Goal: Transaction & Acquisition: Purchase product/service

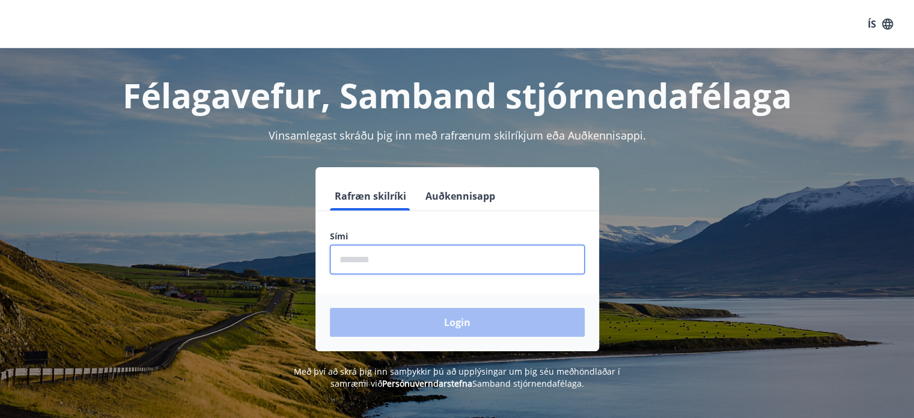
click at [362, 261] on input "phone" at bounding box center [457, 259] width 255 height 29
type input "********"
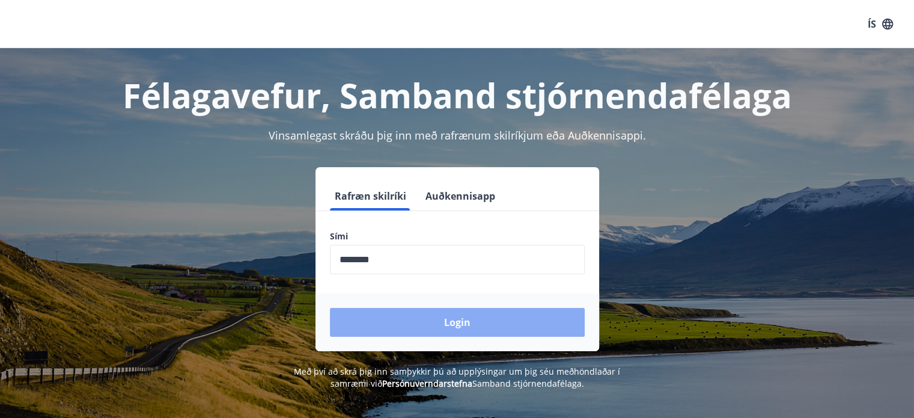
click at [469, 326] on button "Login" at bounding box center [457, 322] width 255 height 29
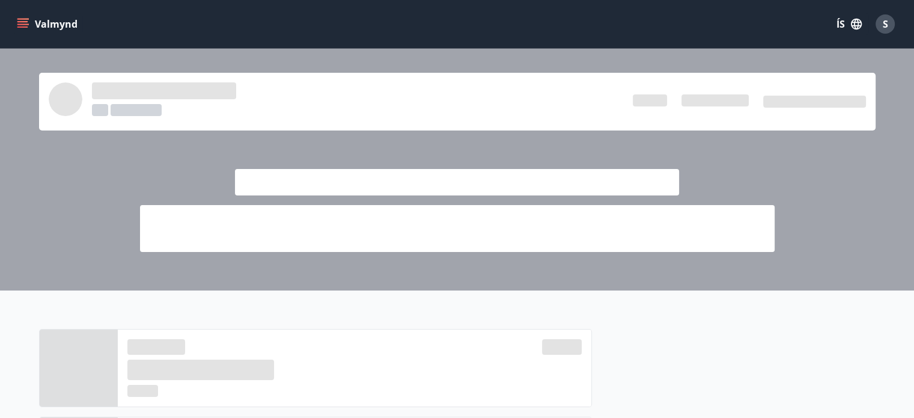
click at [26, 24] on icon "menu" at bounding box center [23, 23] width 13 height 1
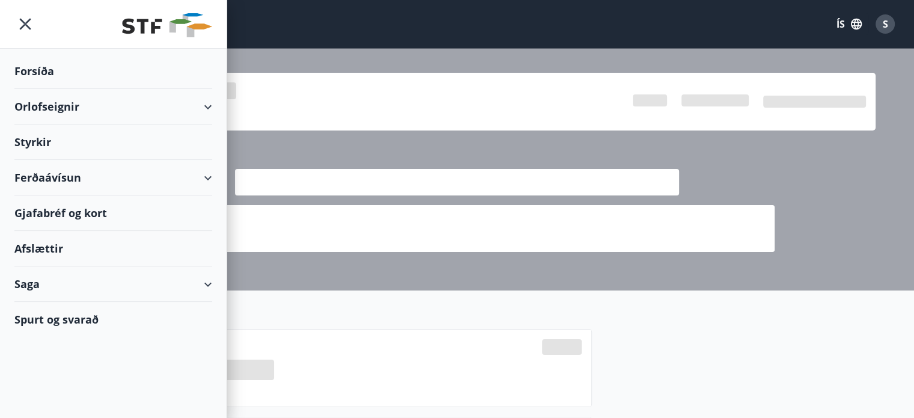
click at [203, 106] on div "Orlofseignir" at bounding box center [113, 106] width 198 height 35
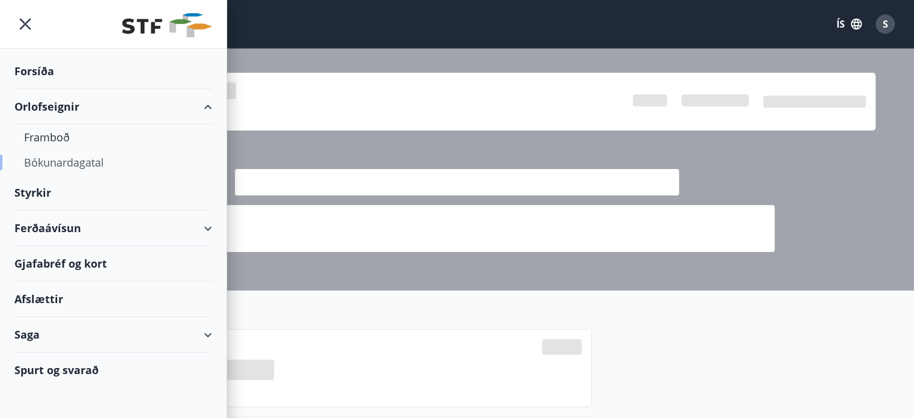
click at [77, 161] on div "Bókunardagatal" at bounding box center [113, 162] width 179 height 25
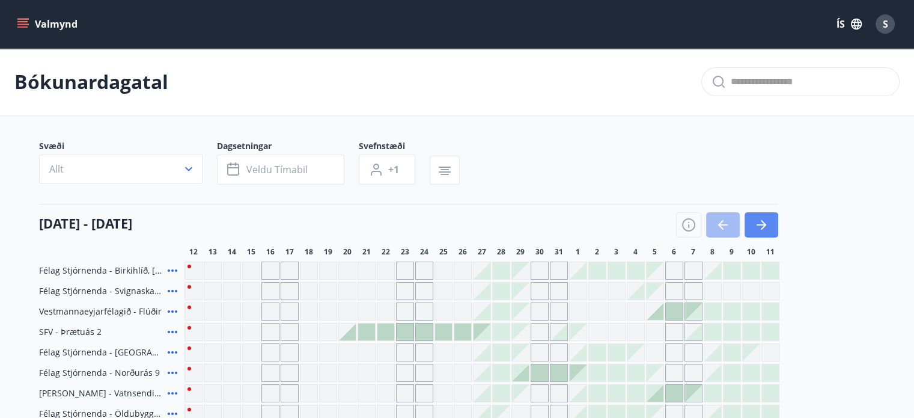
click at [760, 223] on icon "button" at bounding box center [761, 225] width 14 height 14
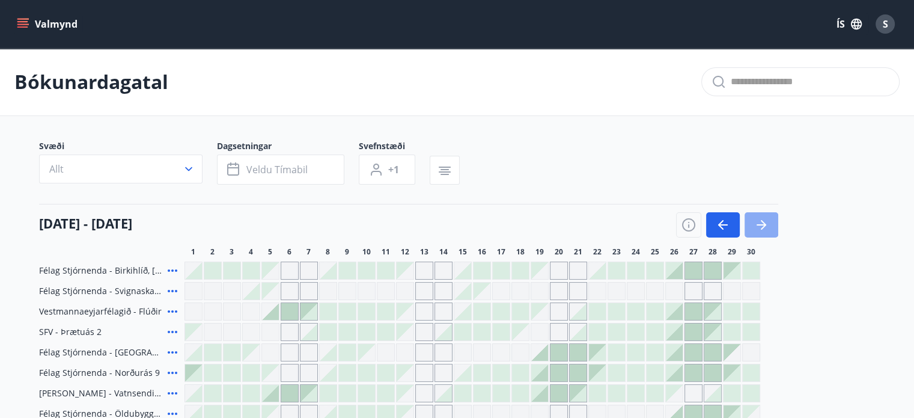
click at [760, 223] on icon "button" at bounding box center [761, 225] width 14 height 14
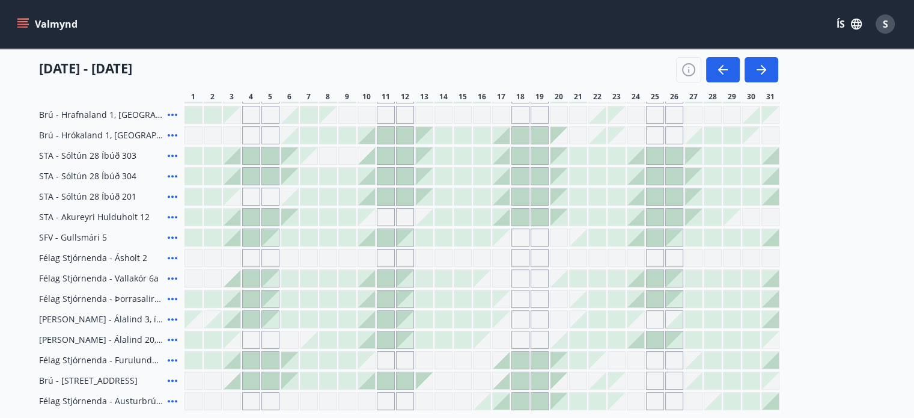
scroll to position [481, 0]
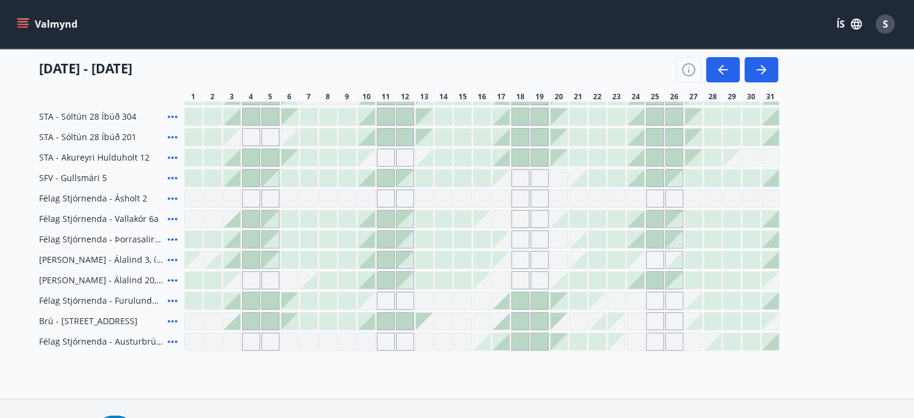
click at [292, 305] on div at bounding box center [289, 300] width 17 height 17
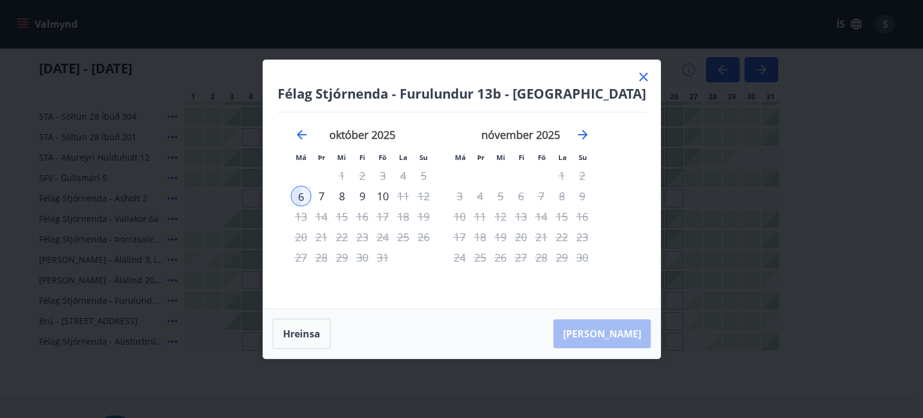
click at [637, 76] on icon at bounding box center [644, 77] width 14 height 14
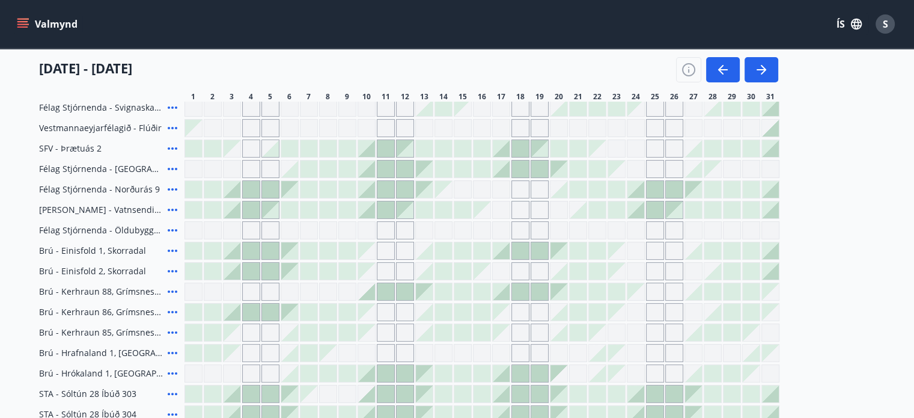
scroll to position [180, 0]
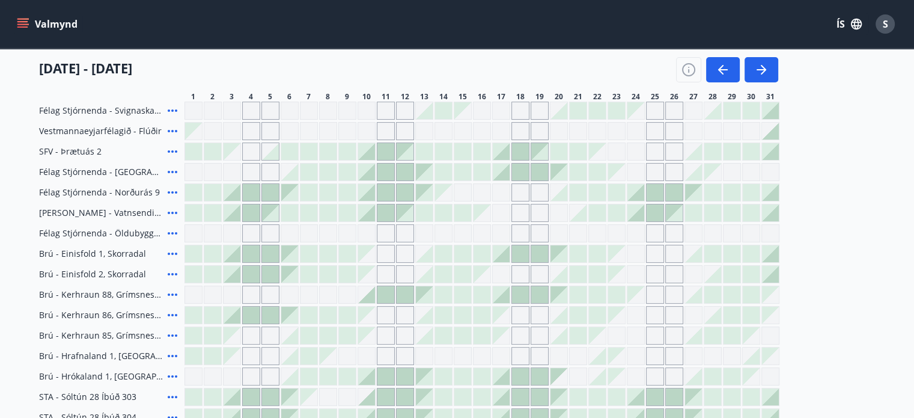
click at [22, 25] on icon "menu" at bounding box center [23, 24] width 12 height 12
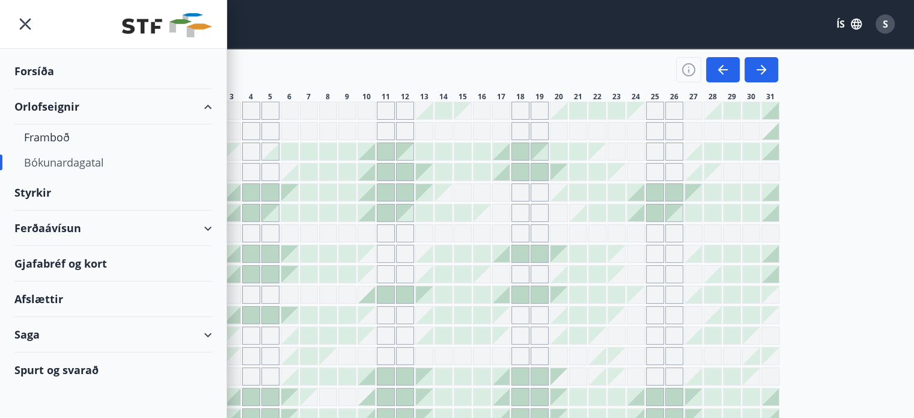
click at [203, 224] on div "Ferðaávísun" at bounding box center [113, 227] width 198 height 35
click at [207, 225] on div "Ferðaávísun" at bounding box center [113, 227] width 198 height 35
click at [207, 227] on div "Ferðaávísun" at bounding box center [113, 227] width 198 height 35
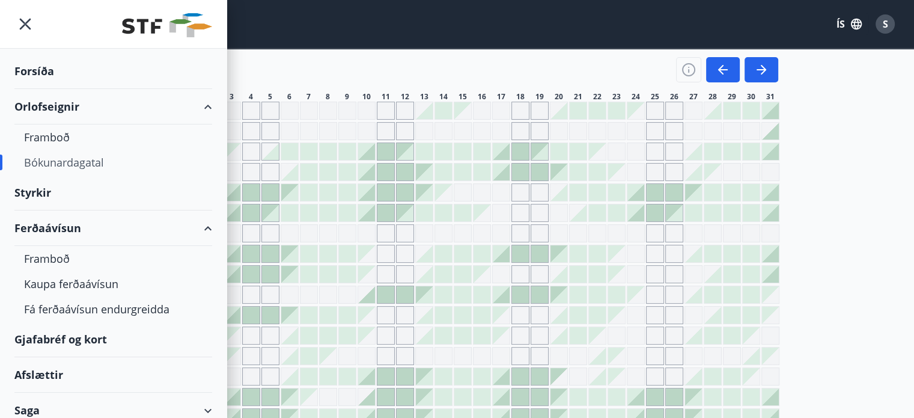
click at [40, 89] on div "Styrkir" at bounding box center [113, 71] width 198 height 35
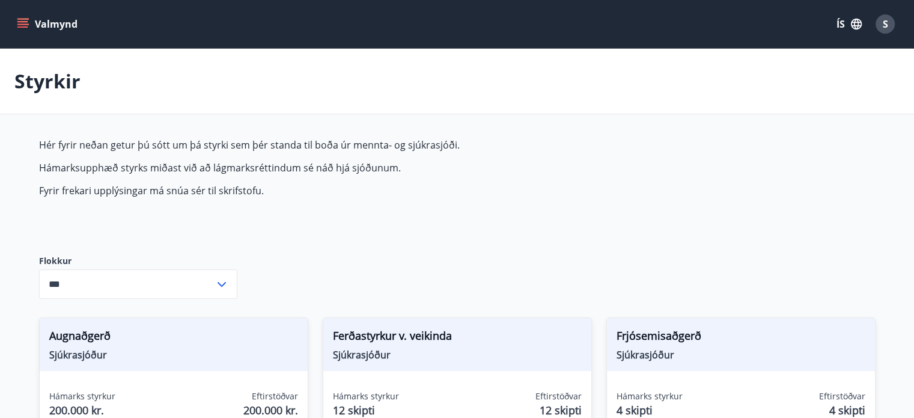
type input "***"
click at [22, 24] on icon "menu" at bounding box center [23, 23] width 13 height 1
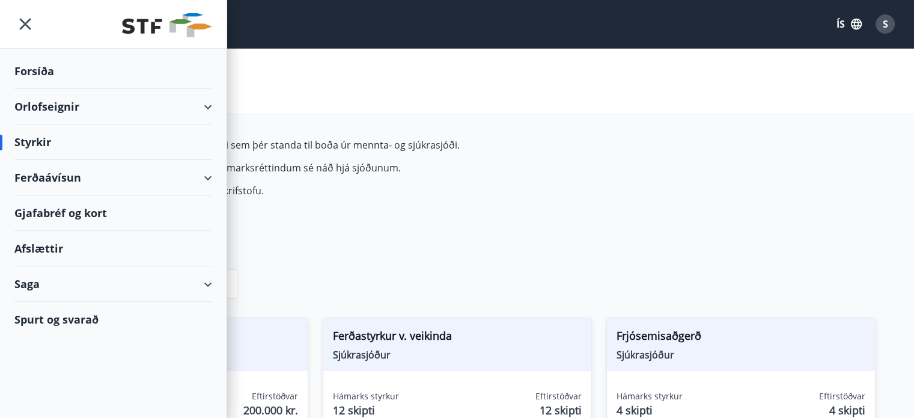
click at [47, 176] on div "Ferðaávísun" at bounding box center [113, 177] width 198 height 35
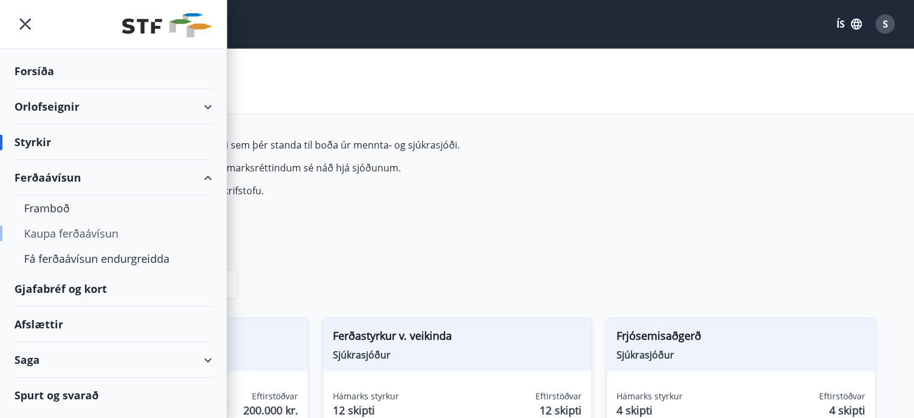
click at [77, 233] on div "Kaupa ferðaávísun" at bounding box center [113, 233] width 179 height 25
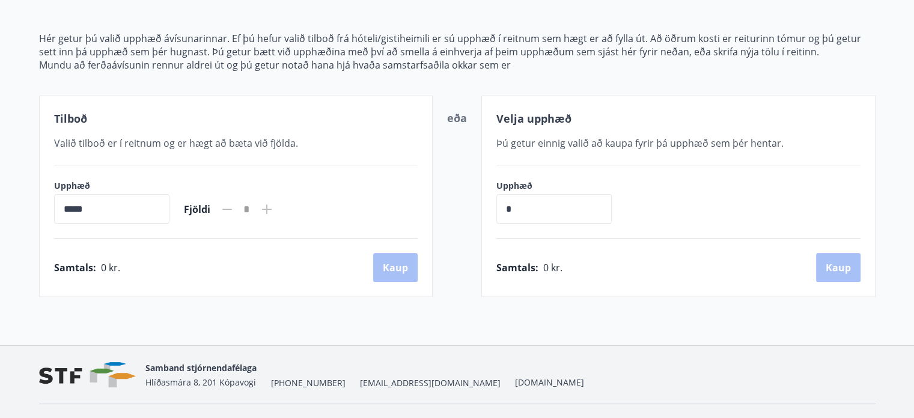
scroll to position [162, 0]
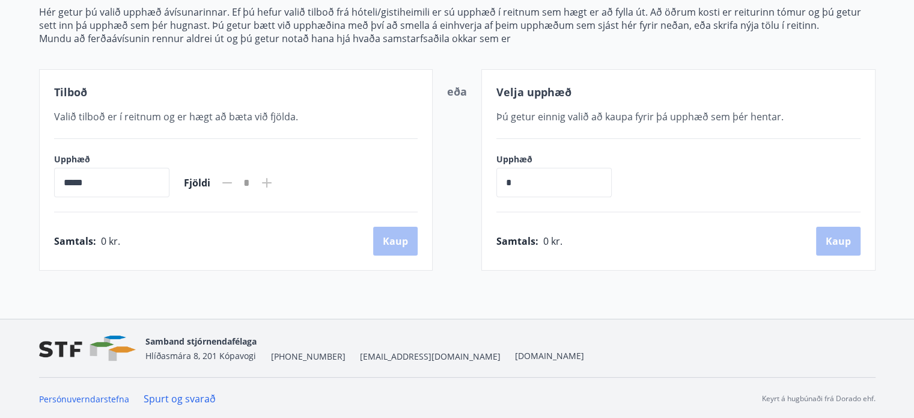
click at [137, 179] on input "*****" at bounding box center [111, 182] width 115 height 29
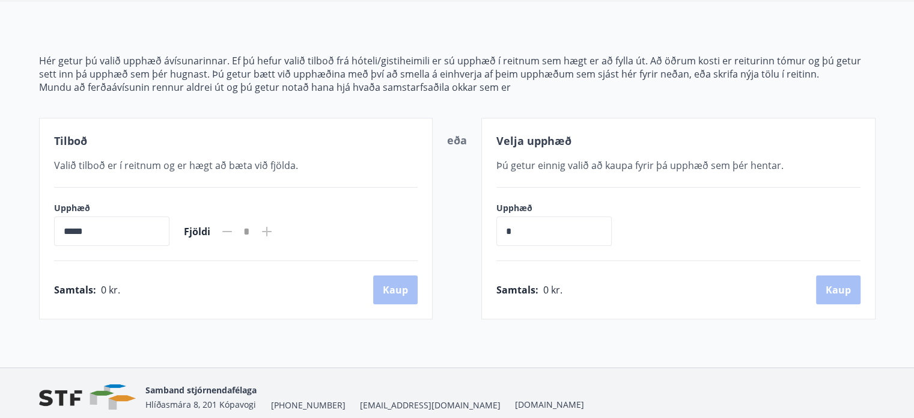
scroll to position [120, 0]
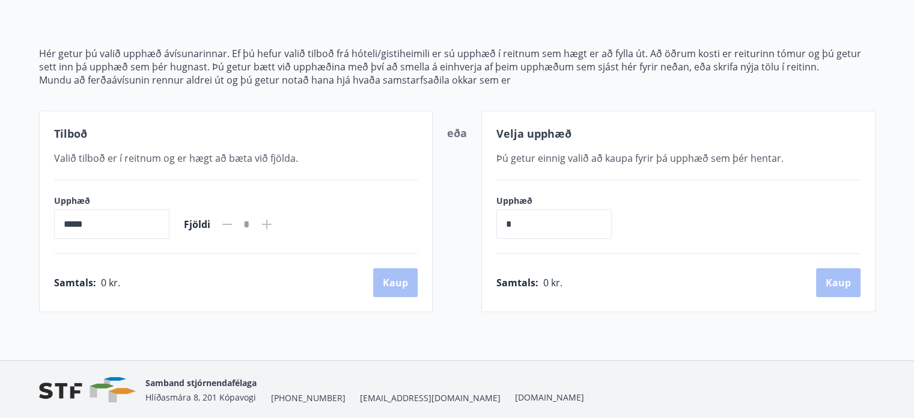
click at [149, 221] on input "*****" at bounding box center [111, 223] width 115 height 29
click at [66, 217] on input "*****" at bounding box center [111, 223] width 115 height 29
click at [62, 222] on input "*****" at bounding box center [111, 223] width 115 height 29
click at [99, 230] on input "*****" at bounding box center [111, 223] width 115 height 29
click at [65, 219] on input "*****" at bounding box center [111, 223] width 115 height 29
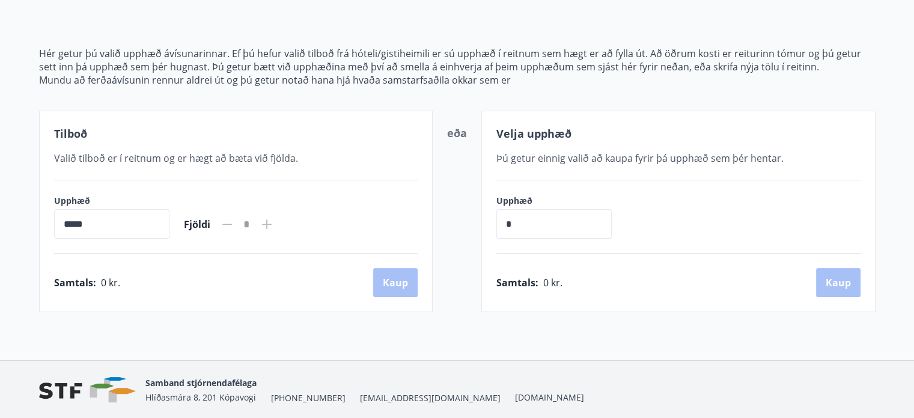
click at [272, 224] on icon at bounding box center [267, 224] width 10 height 10
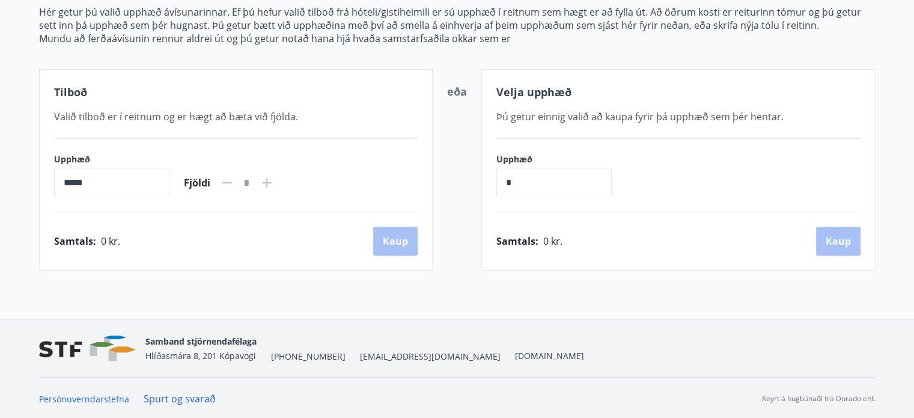
scroll to position [0, 0]
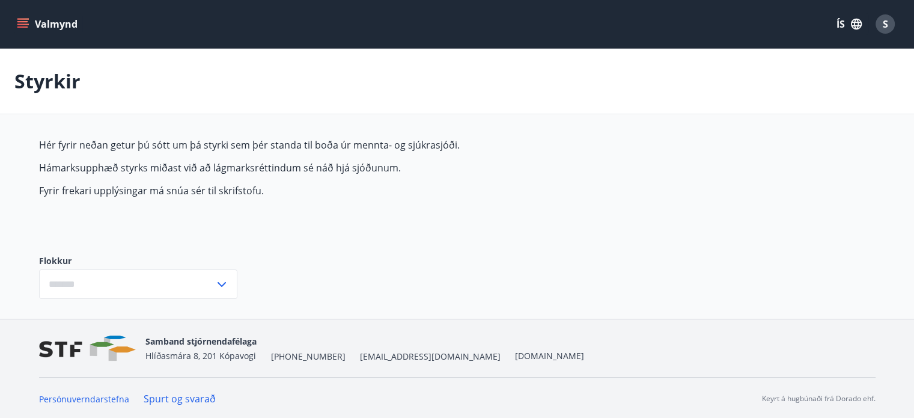
type input "***"
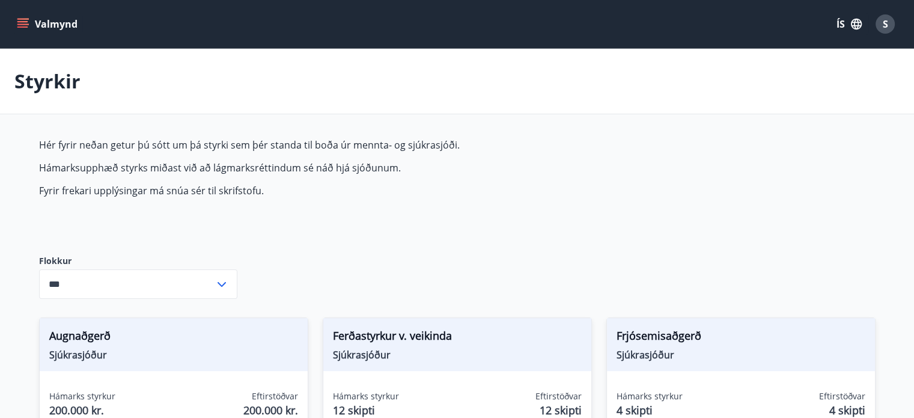
click at [24, 24] on icon "menu" at bounding box center [23, 23] width 13 height 1
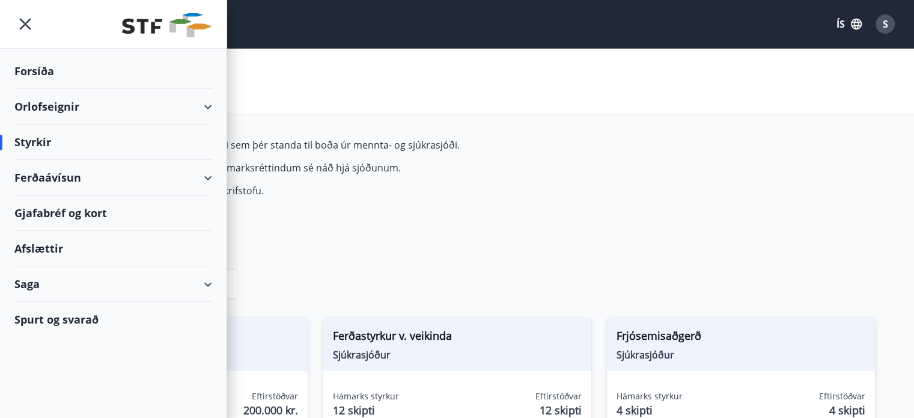
click at [207, 179] on div "Ferðaávísun" at bounding box center [113, 177] width 198 height 35
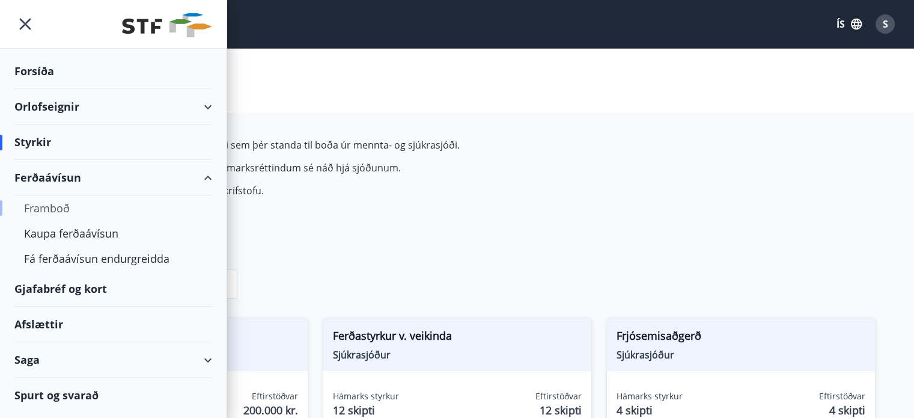
click at [41, 206] on div "Framboð" at bounding box center [113, 207] width 179 height 25
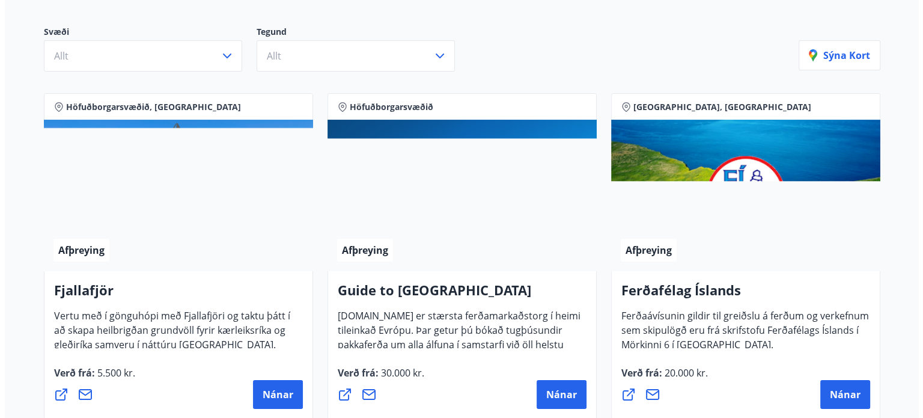
scroll to position [180, 0]
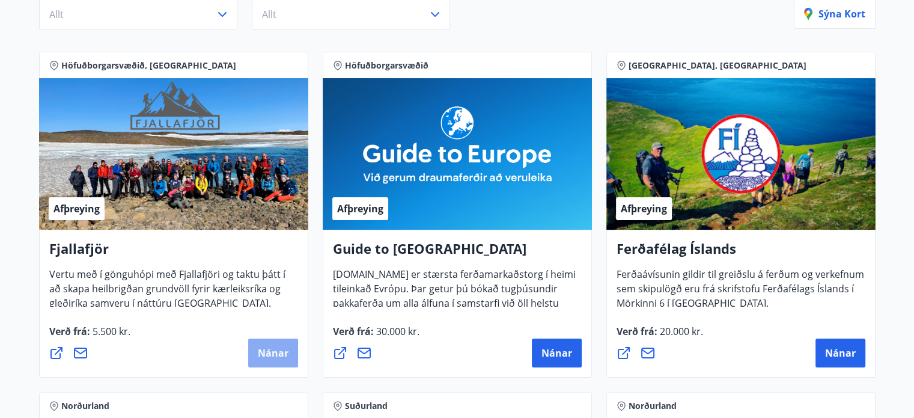
click at [271, 354] on span "Nánar" at bounding box center [273, 352] width 31 height 13
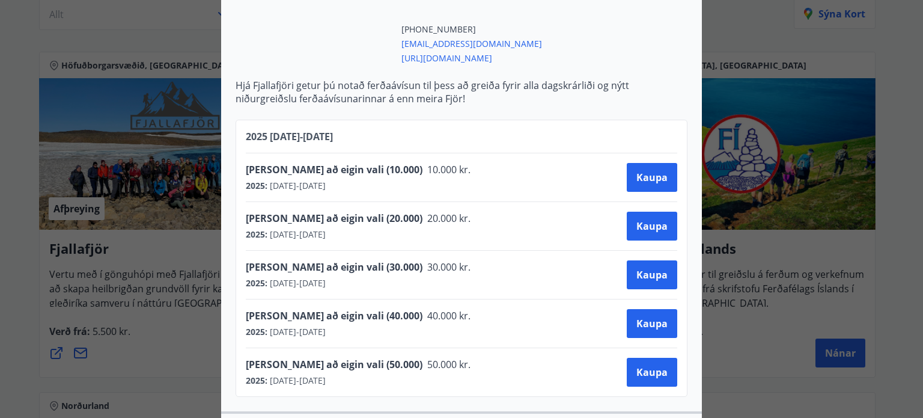
scroll to position [421, 0]
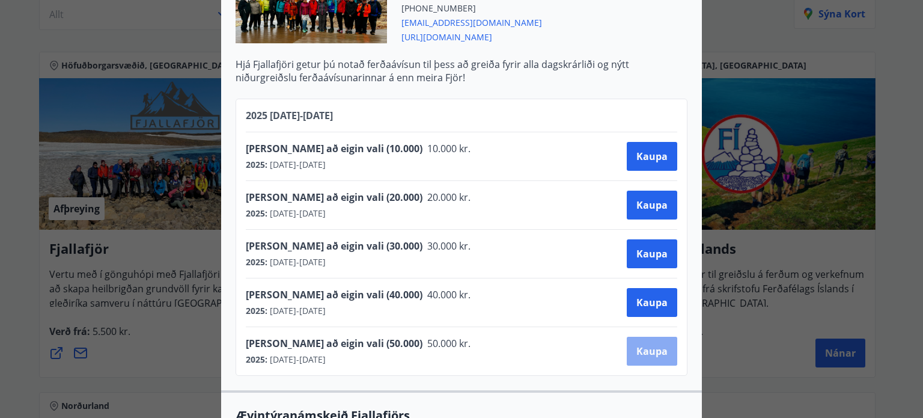
click at [661, 350] on span "Kaupa" at bounding box center [652, 350] width 31 height 13
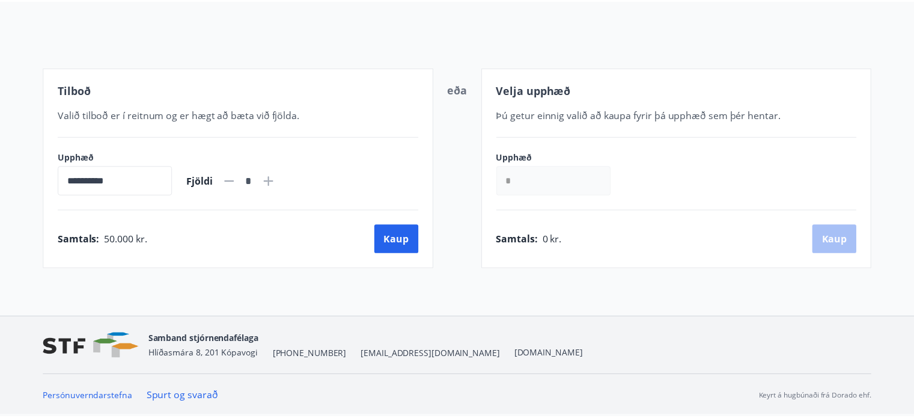
scroll to position [123, 0]
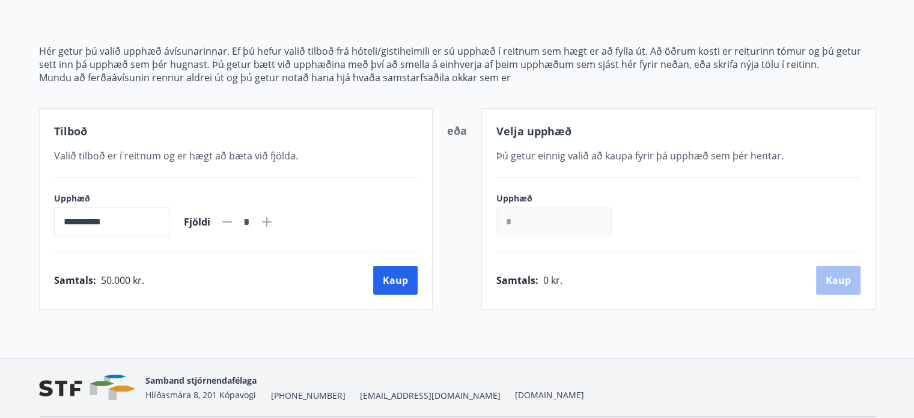
click at [524, 217] on input "*" at bounding box center [554, 221] width 115 height 29
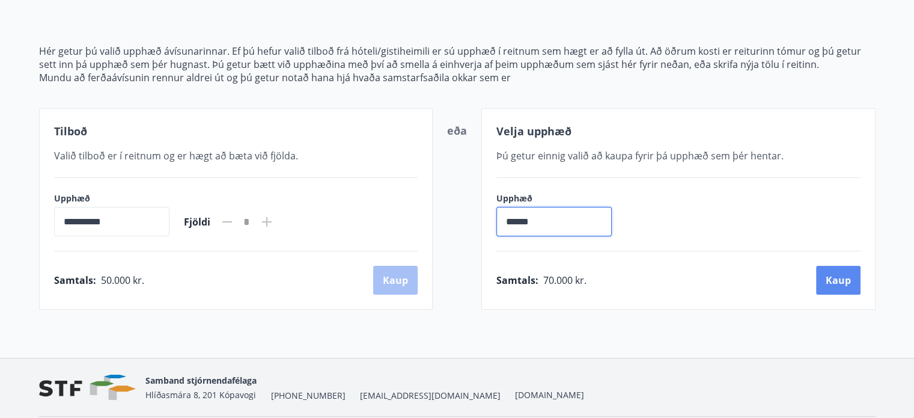
type input "******"
click at [834, 280] on button "Kaup" at bounding box center [838, 280] width 44 height 29
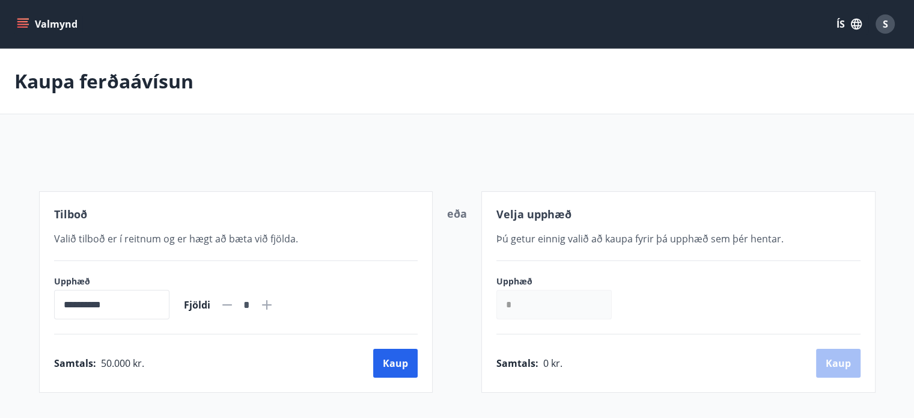
scroll to position [123, 0]
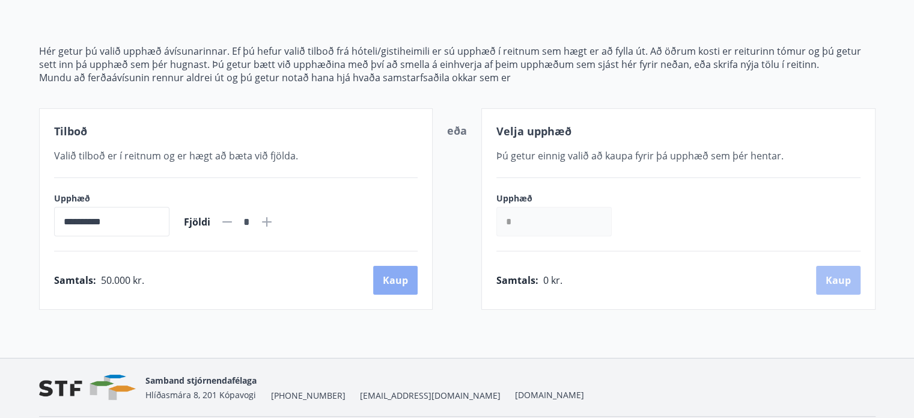
click at [388, 276] on button "Kaup" at bounding box center [395, 280] width 44 height 29
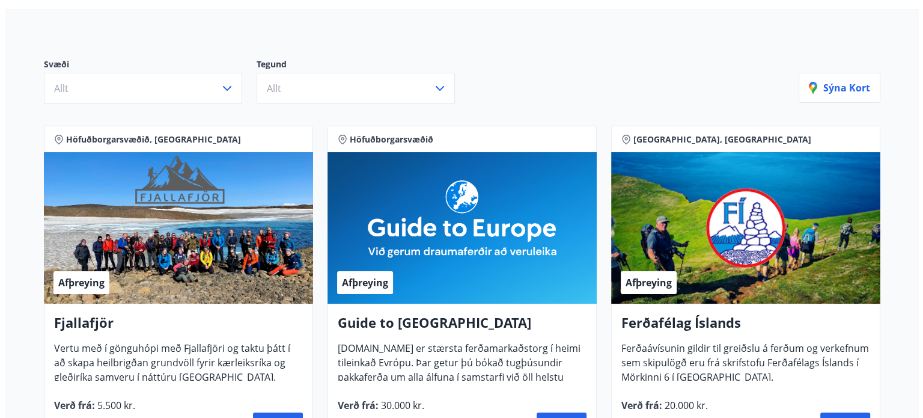
scroll to position [180, 0]
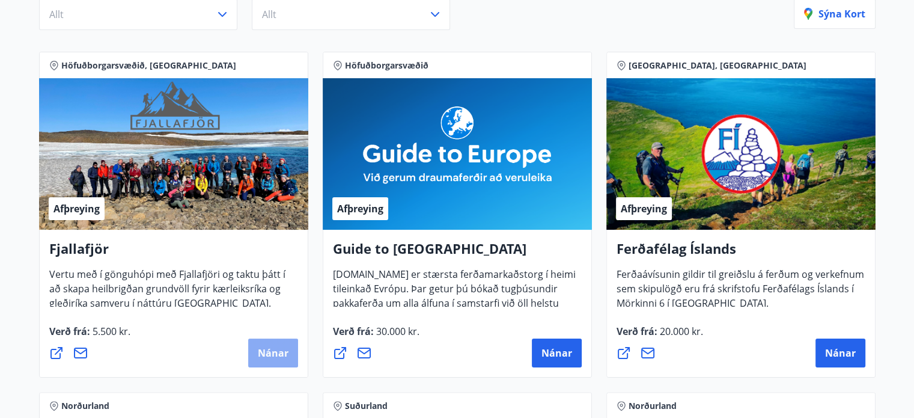
click at [270, 349] on span "Nánar" at bounding box center [273, 352] width 31 height 13
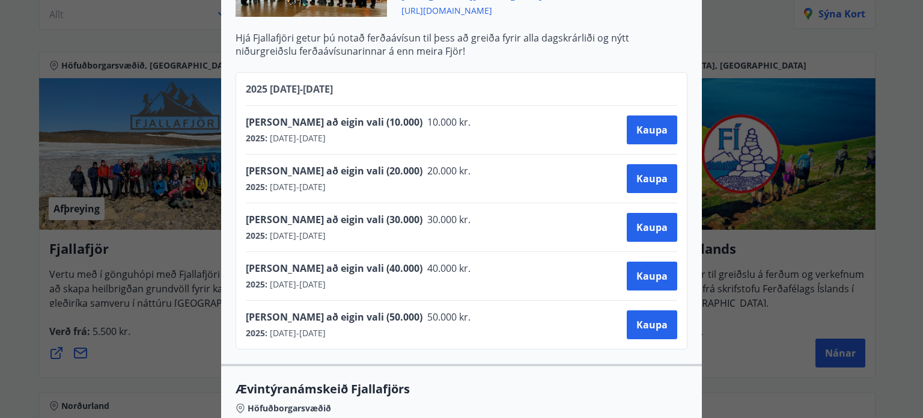
scroll to position [481, 0]
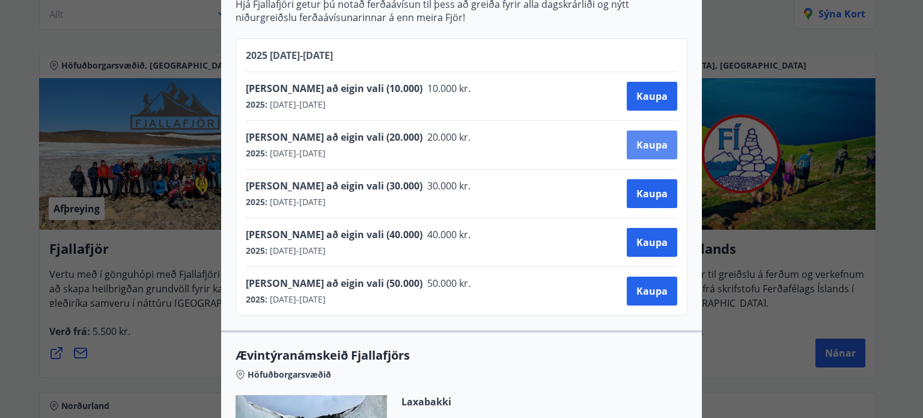
click at [650, 148] on span "Kaupa" at bounding box center [652, 144] width 31 height 13
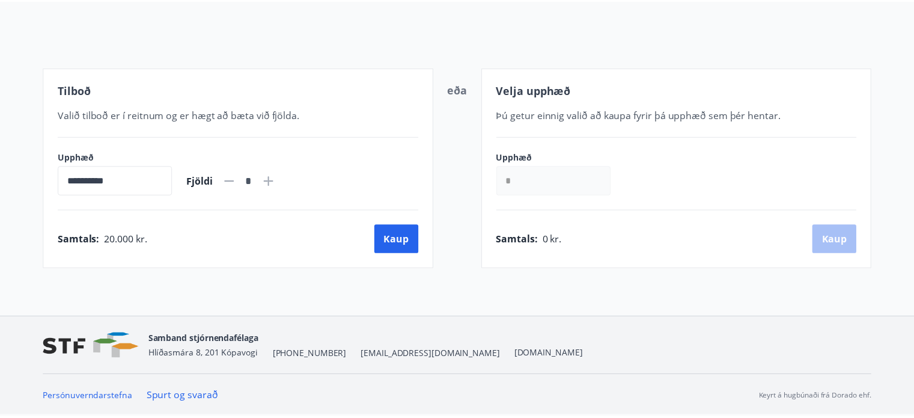
scroll to position [123, 0]
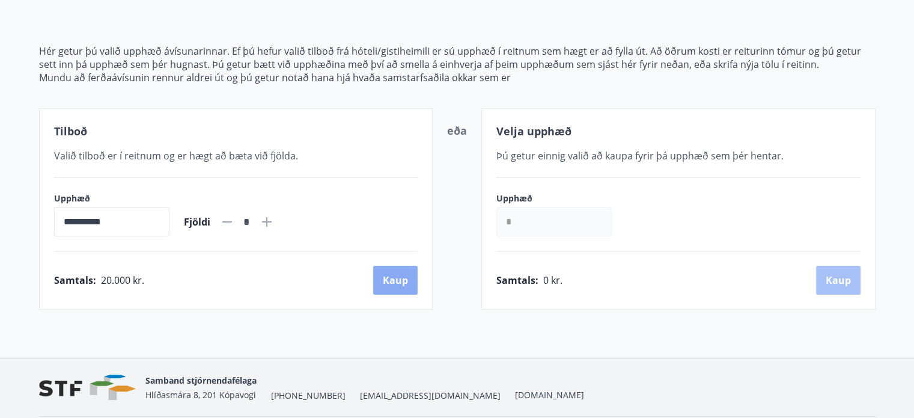
click at [400, 283] on button "Kaup" at bounding box center [395, 280] width 44 height 29
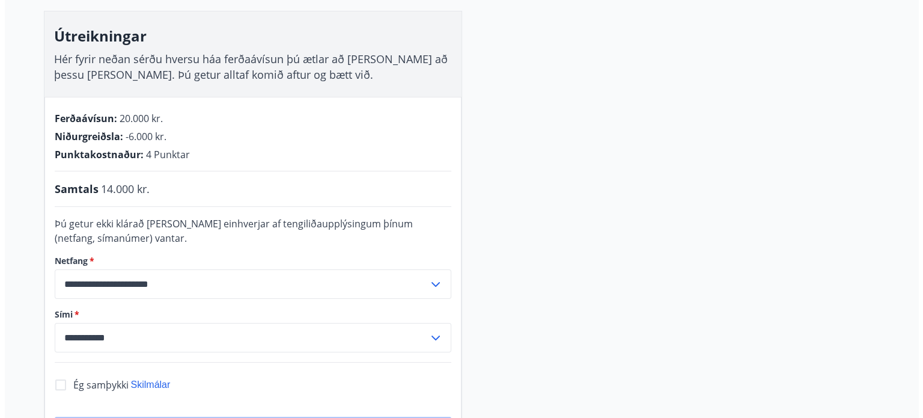
scroll to position [243, 0]
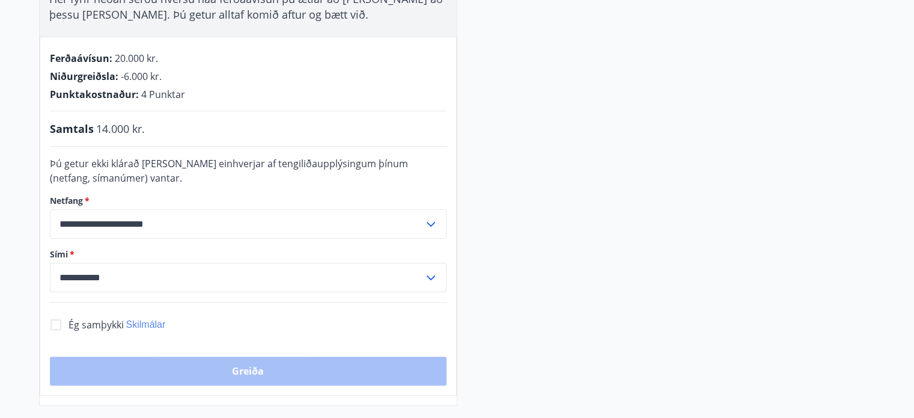
click at [151, 320] on span "Skilmálar" at bounding box center [146, 324] width 40 height 10
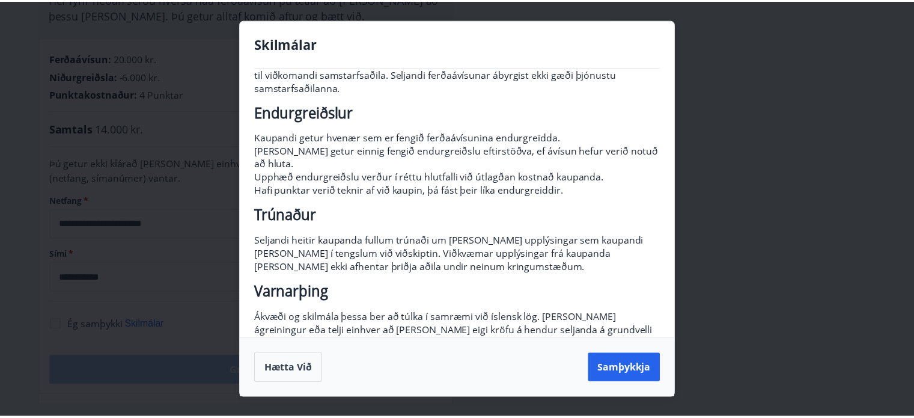
scroll to position [167, 0]
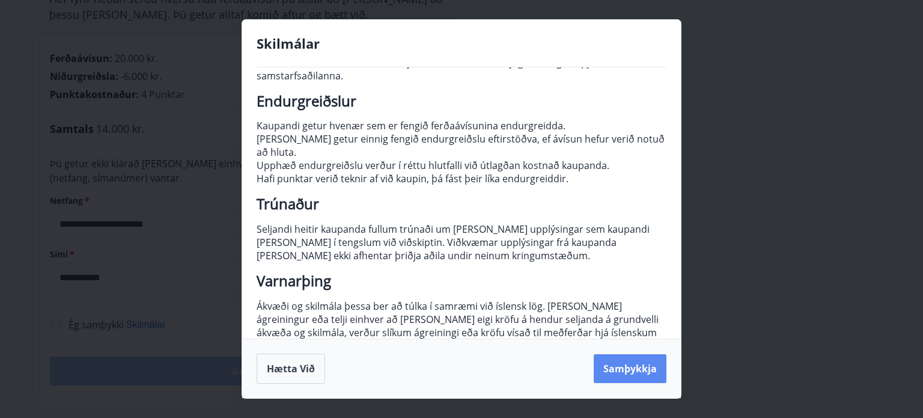
click at [627, 368] on button "Samþykkja" at bounding box center [630, 368] width 73 height 29
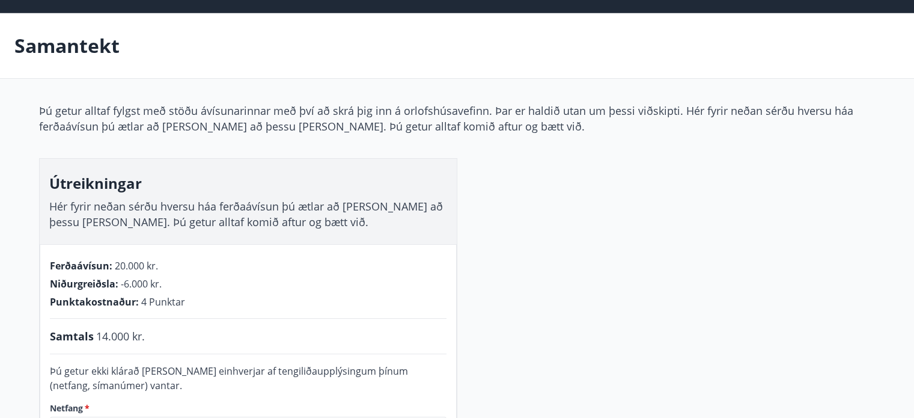
scroll to position [0, 0]
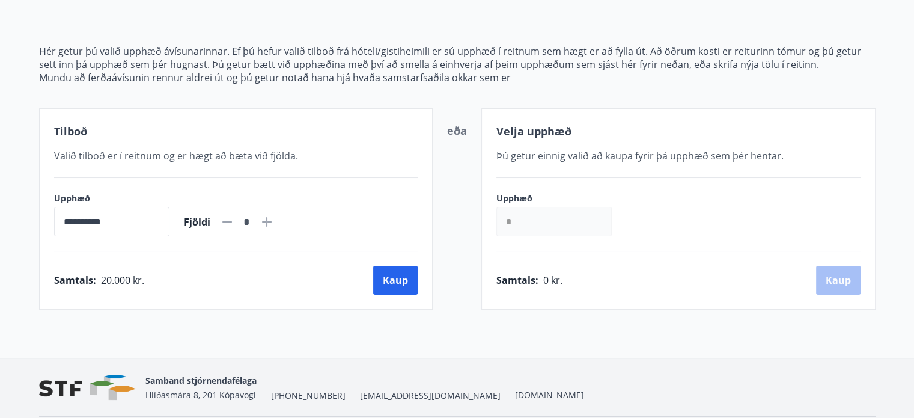
scroll to position [63, 0]
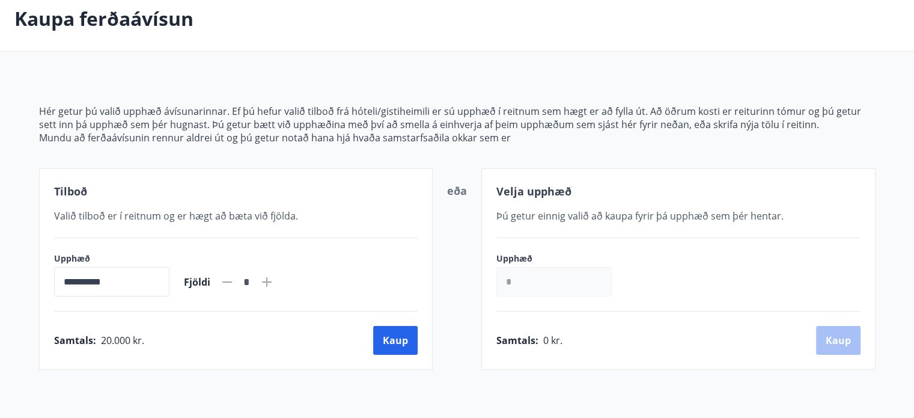
click at [134, 281] on input "**********" at bounding box center [111, 281] width 115 height 29
click at [540, 281] on input "*" at bounding box center [554, 281] width 115 height 29
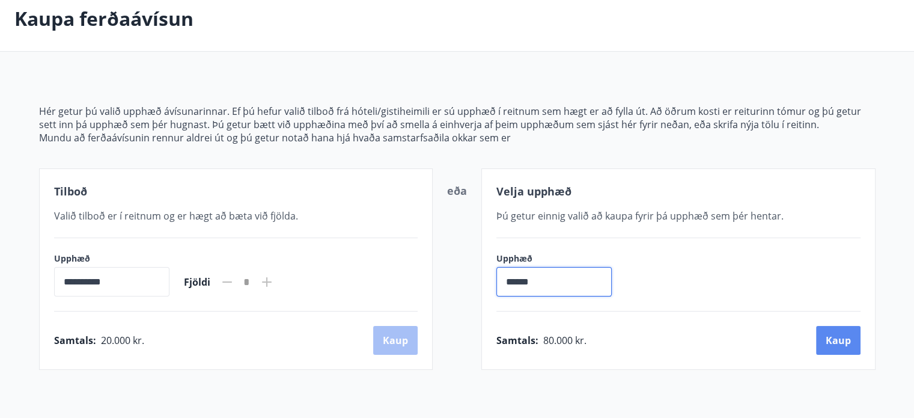
type input "******"
click at [837, 343] on button "Kaup" at bounding box center [838, 340] width 44 height 29
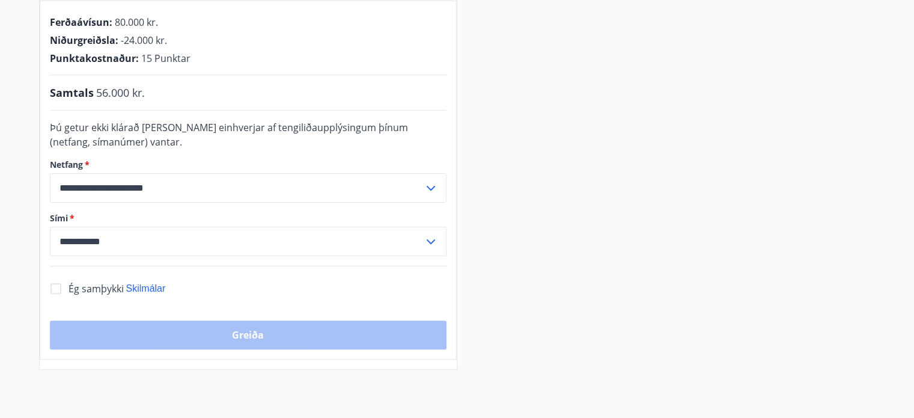
scroll to position [303, 0]
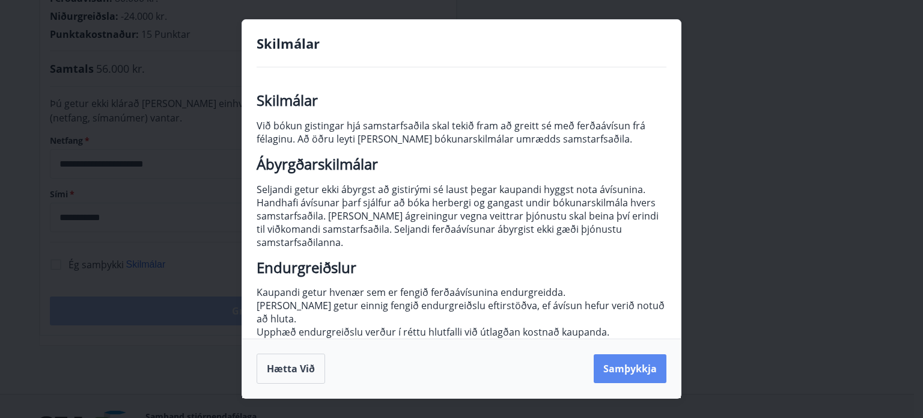
click at [640, 370] on button "Samþykkja" at bounding box center [630, 368] width 73 height 29
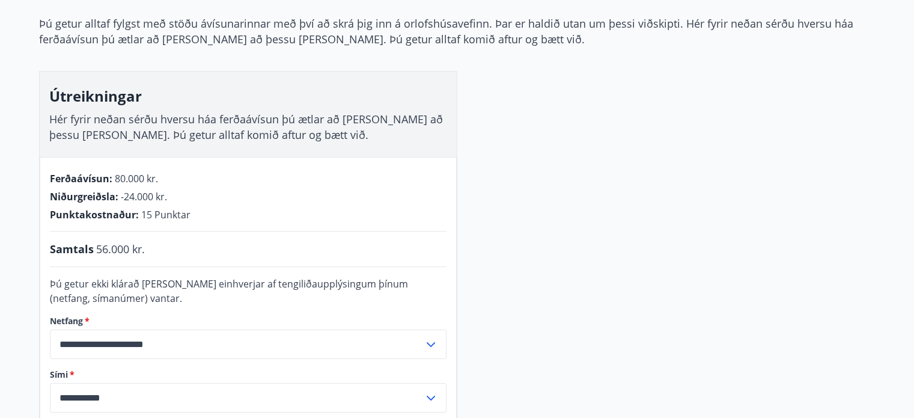
scroll to position [63, 0]
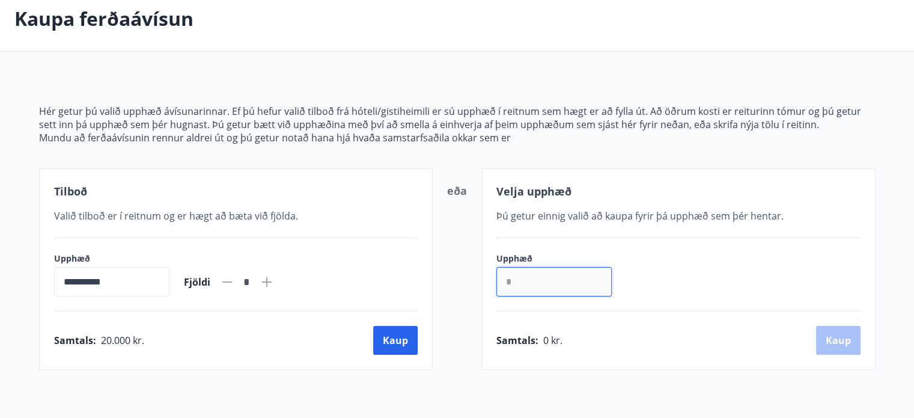
click at [513, 286] on input "*" at bounding box center [554, 281] width 115 height 29
type input "******"
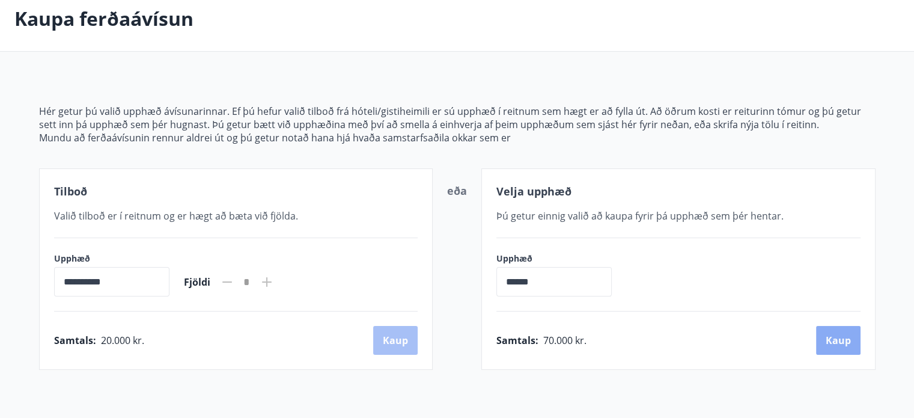
click at [835, 343] on button "Kaup" at bounding box center [838, 340] width 44 height 29
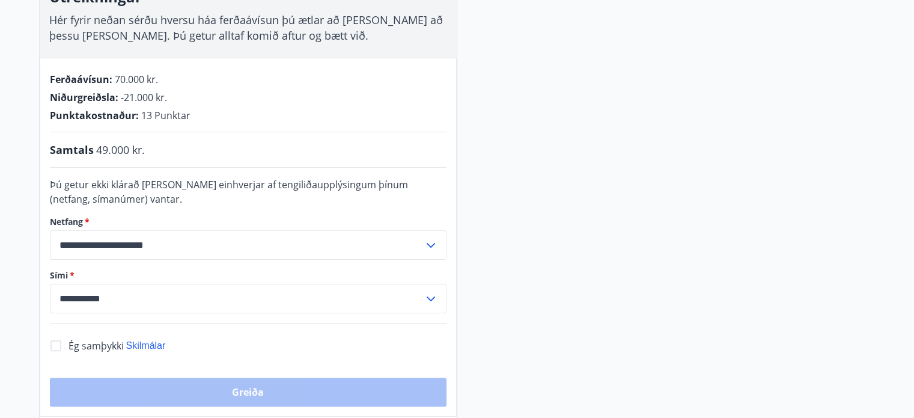
scroll to position [243, 0]
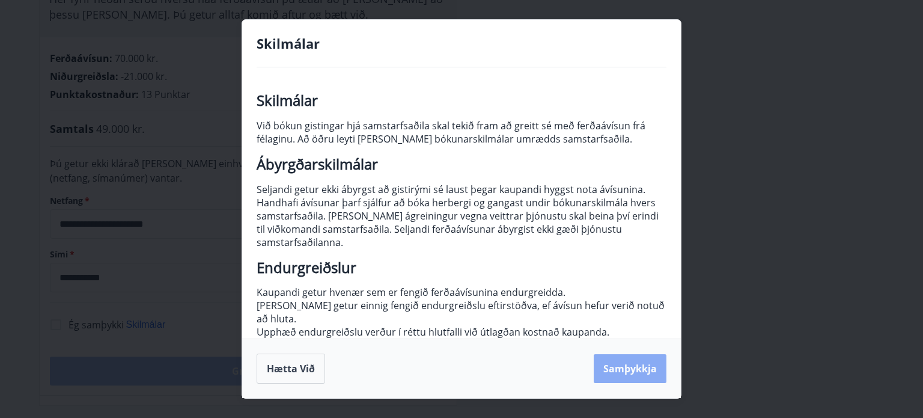
click at [628, 367] on button "Samþykkja" at bounding box center [630, 368] width 73 height 29
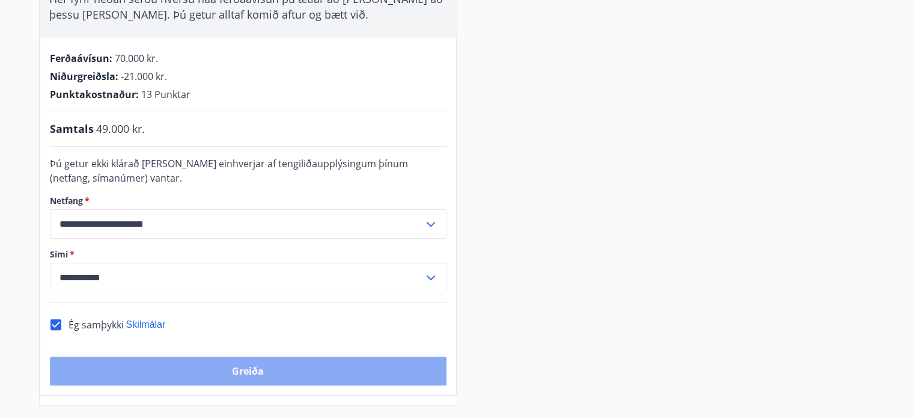
click at [258, 371] on button "Greiða" at bounding box center [248, 370] width 397 height 29
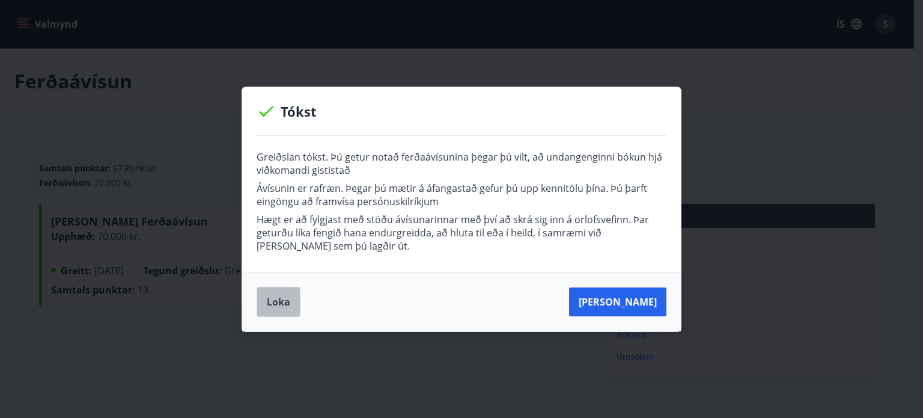
click at [279, 304] on button "Loka" at bounding box center [279, 302] width 44 height 30
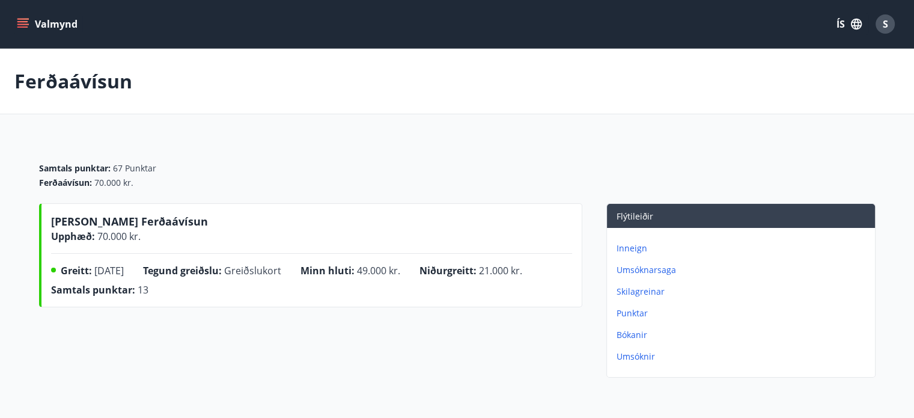
click at [856, 27] on icon "button" at bounding box center [856, 23] width 13 height 13
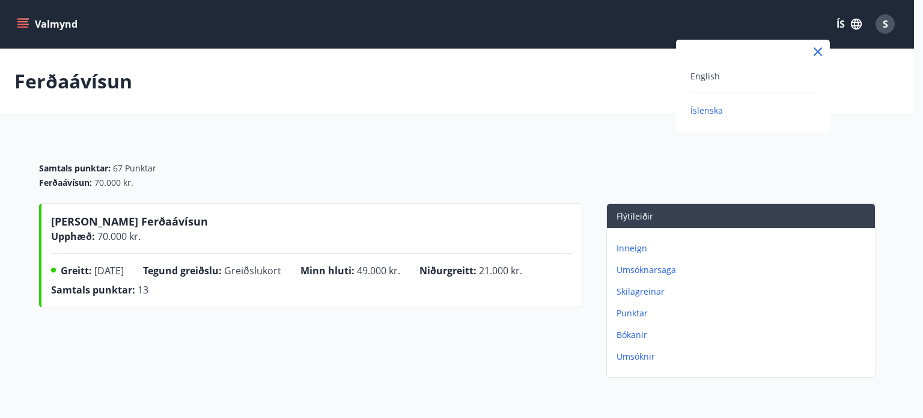
click at [884, 28] on div at bounding box center [461, 209] width 923 height 418
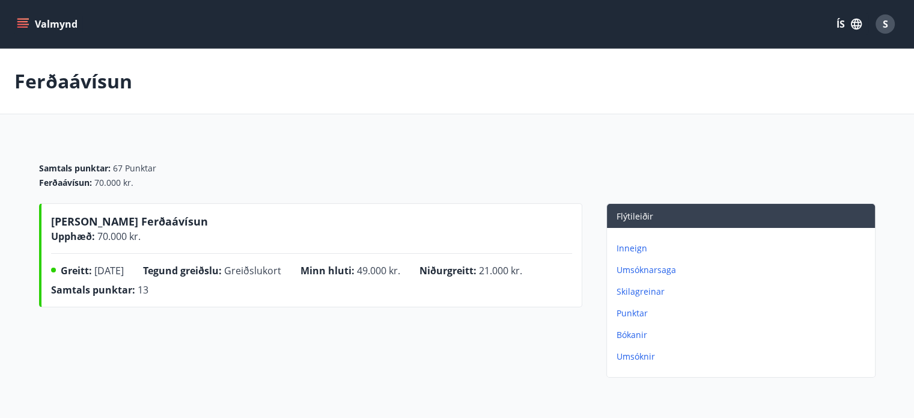
click at [884, 27] on span "S" at bounding box center [885, 23] width 5 height 13
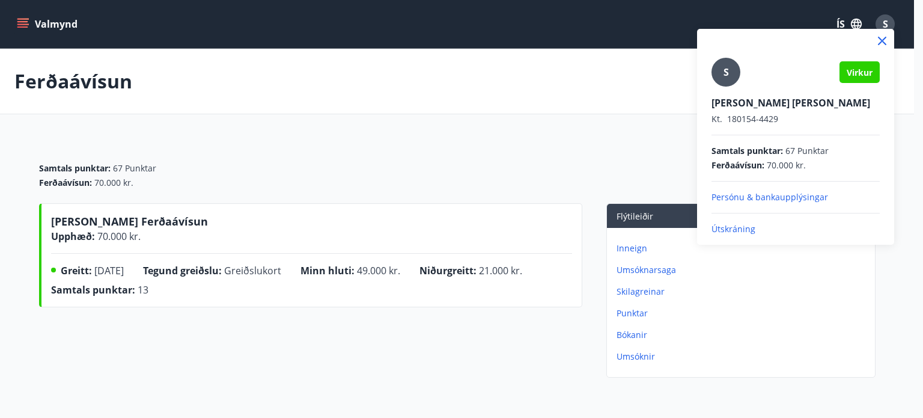
click at [551, 105] on div at bounding box center [461, 209] width 923 height 418
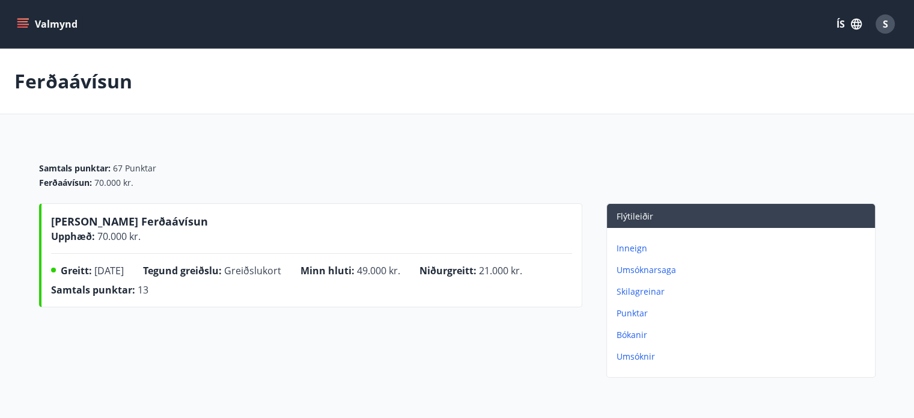
click at [26, 23] on icon "menu" at bounding box center [23, 23] width 13 height 1
click at [325, 99] on div "Ferðaávísun" at bounding box center [457, 82] width 914 height 66
click at [886, 29] on span "S" at bounding box center [885, 23] width 5 height 13
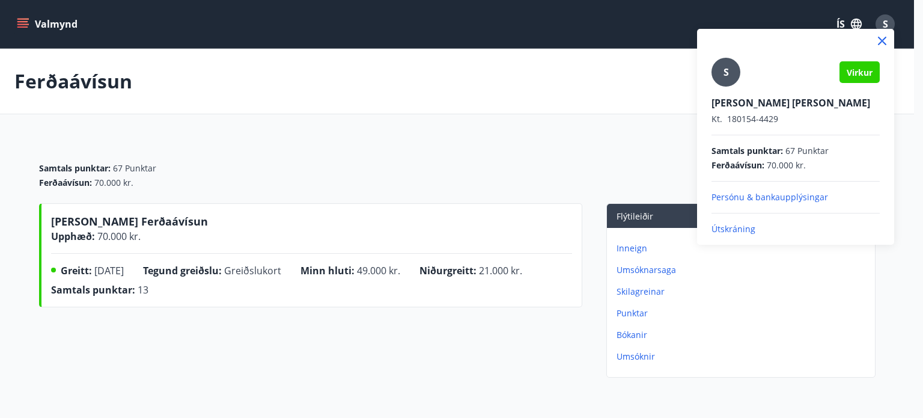
click at [736, 227] on p "Útskráning" at bounding box center [796, 229] width 168 height 12
